Goal: Obtain resource: Obtain resource

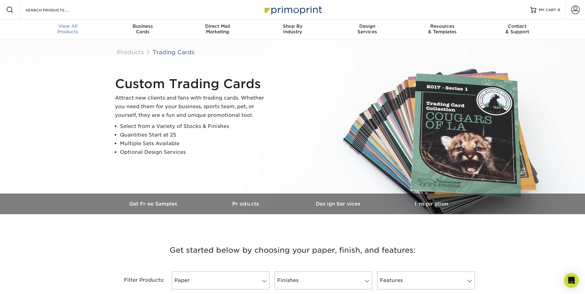
drag, startPoint x: 71, startPoint y: 30, endPoint x: 74, endPoint y: 33, distance: 4.4
click at [71, 30] on div "View All Products" at bounding box center [68, 28] width 75 height 11
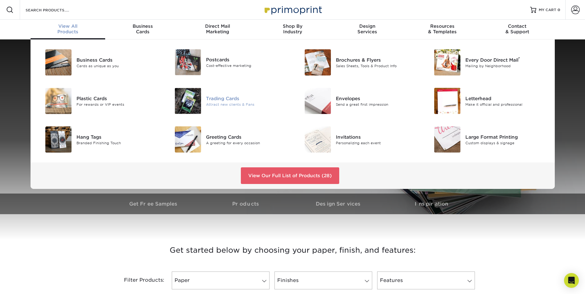
click at [214, 99] on div "Trading Cards" at bounding box center [247, 98] width 82 height 7
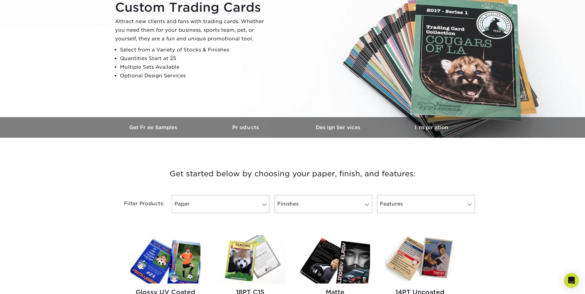
scroll to position [93, 0]
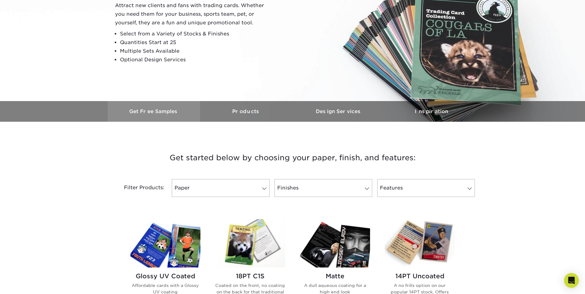
click at [167, 110] on h3 "Get Free Samples" at bounding box center [154, 112] width 93 height 6
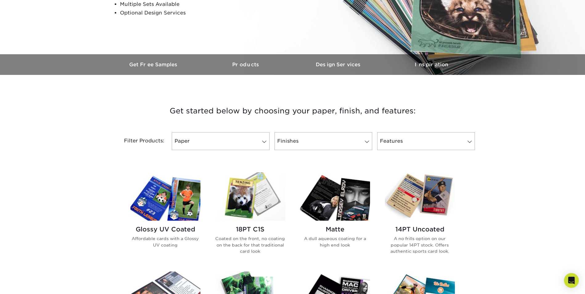
scroll to position [154, 0]
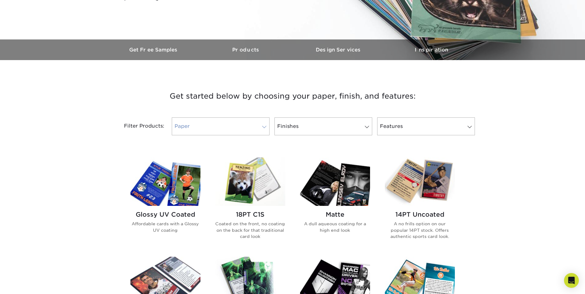
click at [246, 128] on link "Paper" at bounding box center [221, 127] width 98 height 18
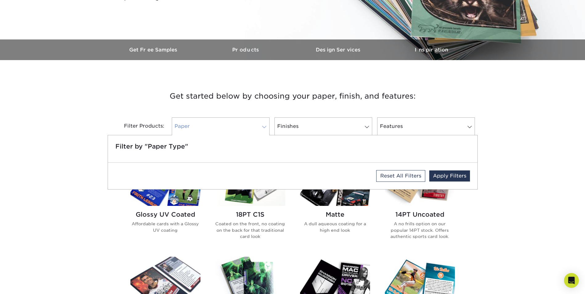
click at [247, 128] on link "Paper" at bounding box center [221, 127] width 98 height 18
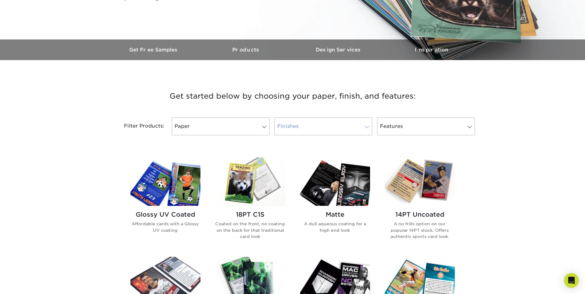
click at [366, 128] on span at bounding box center [367, 127] width 9 height 5
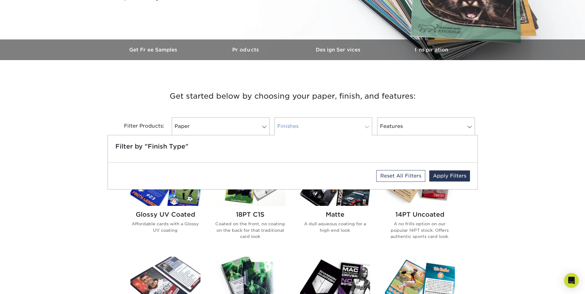
click at [366, 128] on span at bounding box center [367, 127] width 9 height 5
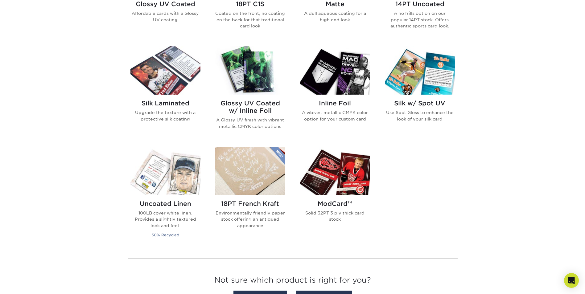
scroll to position [278, 0]
